Goal: Find specific page/section: Find specific page/section

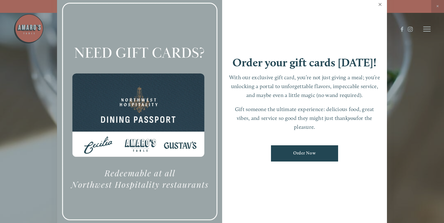
click at [380, 4] on link "Close" at bounding box center [380, 5] width 12 height 17
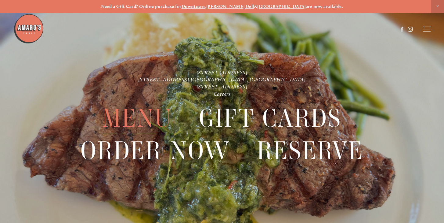
click at [128, 115] on span "Menu" at bounding box center [138, 118] width 70 height 32
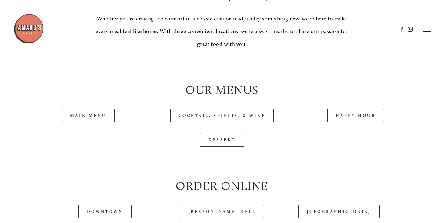
scroll to position [546, 0]
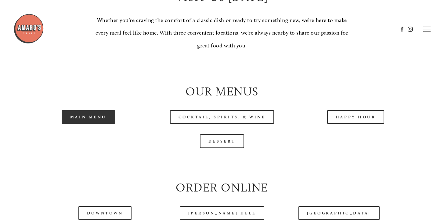
click at [97, 124] on link "Main Menu" at bounding box center [88, 117] width 53 height 14
